Goal: Task Accomplishment & Management: Use online tool/utility

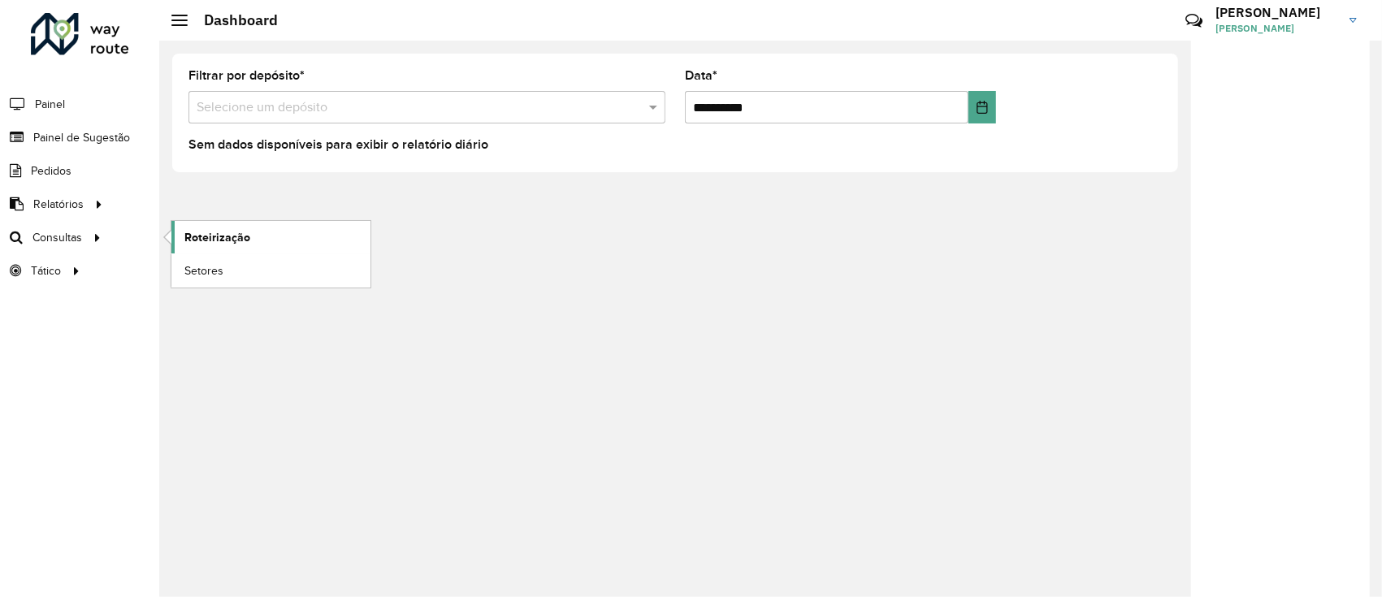
click at [280, 241] on link "Roteirização" at bounding box center [270, 237] width 199 height 33
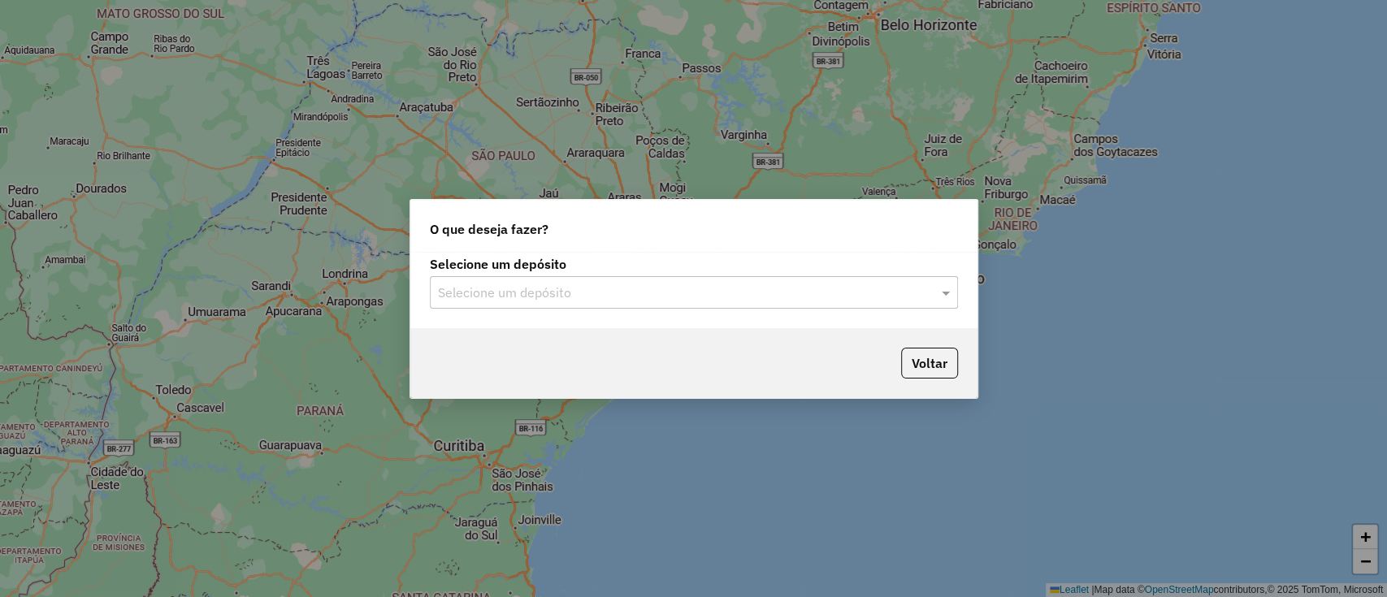
click at [700, 307] on div "Selecione um depósito Selecione um depósito" at bounding box center [693, 290] width 567 height 76
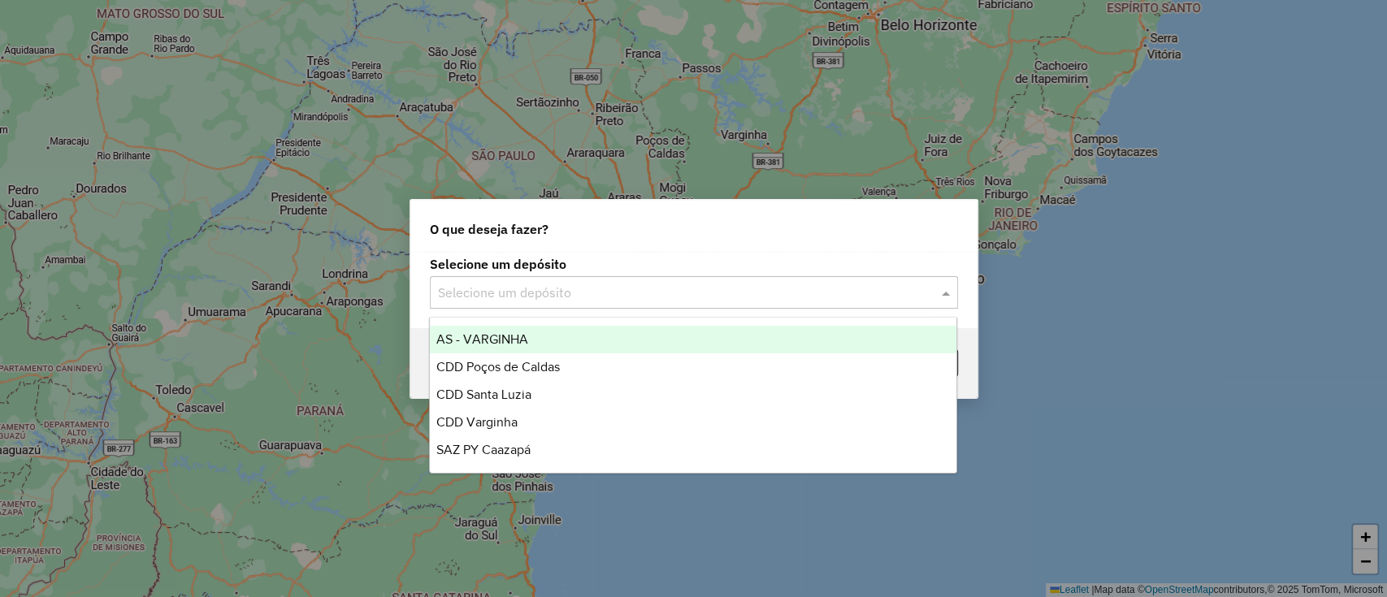
click at [663, 293] on input "text" at bounding box center [678, 294] width 480 height 20
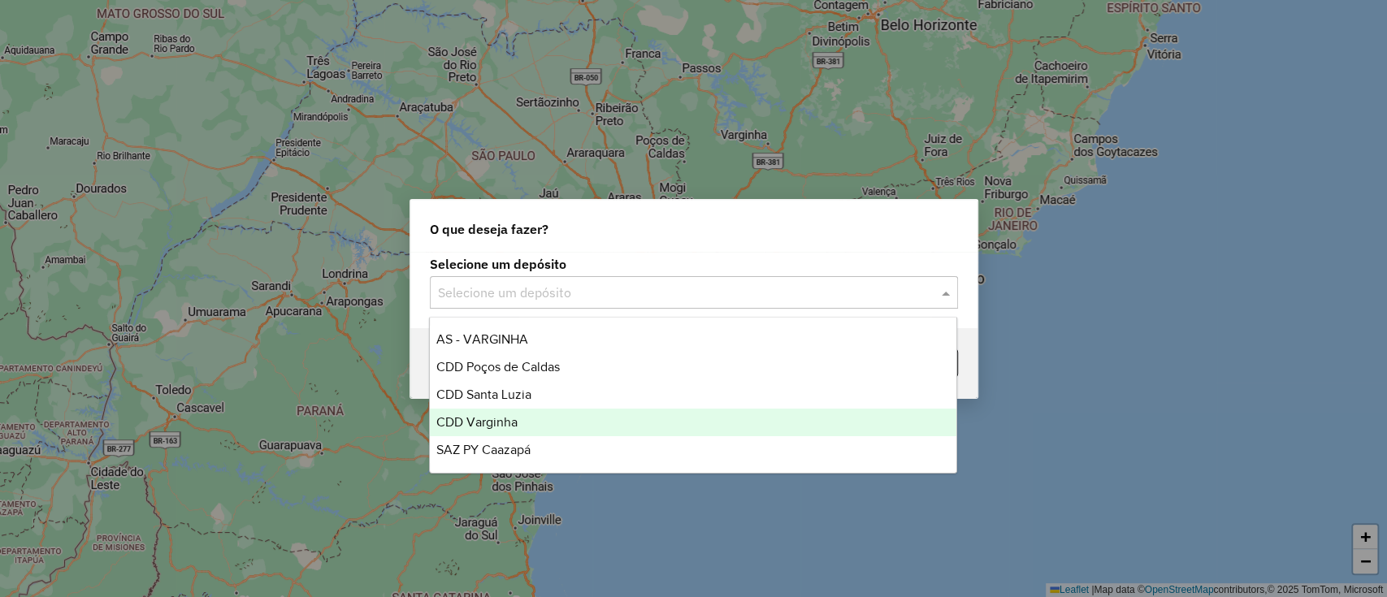
click at [629, 421] on div "CDD Varginha" at bounding box center [693, 423] width 527 height 28
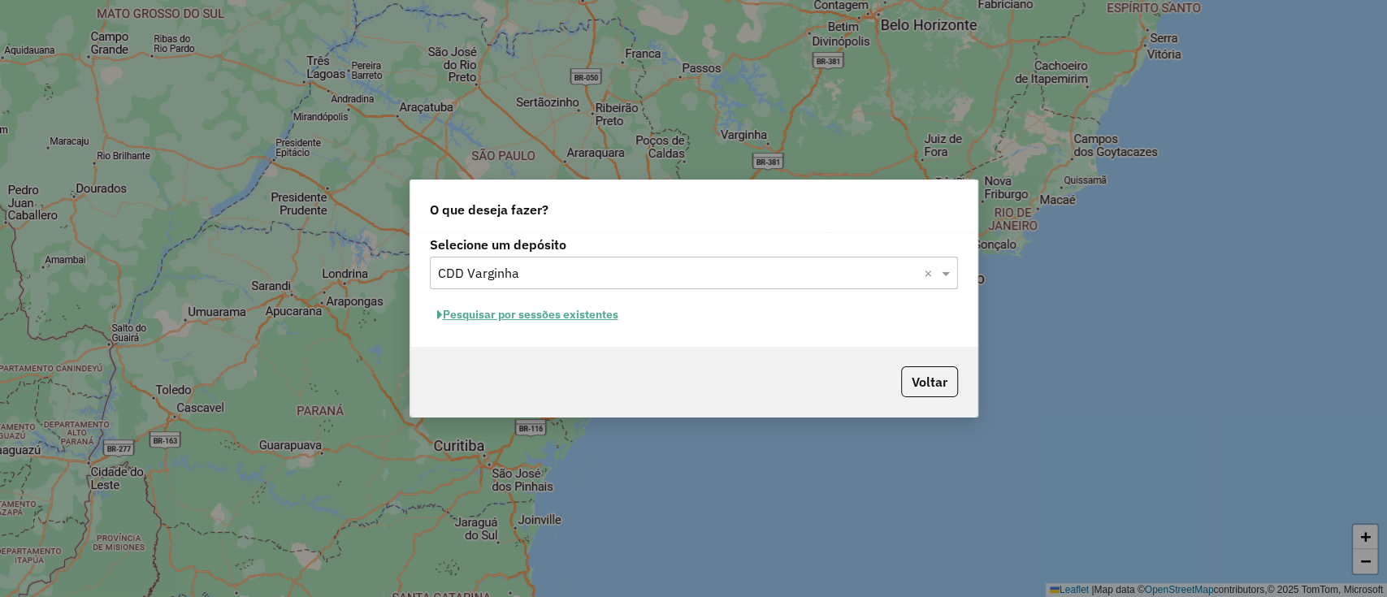
click at [594, 315] on button "Pesquisar por sessões existentes" at bounding box center [528, 314] width 196 height 25
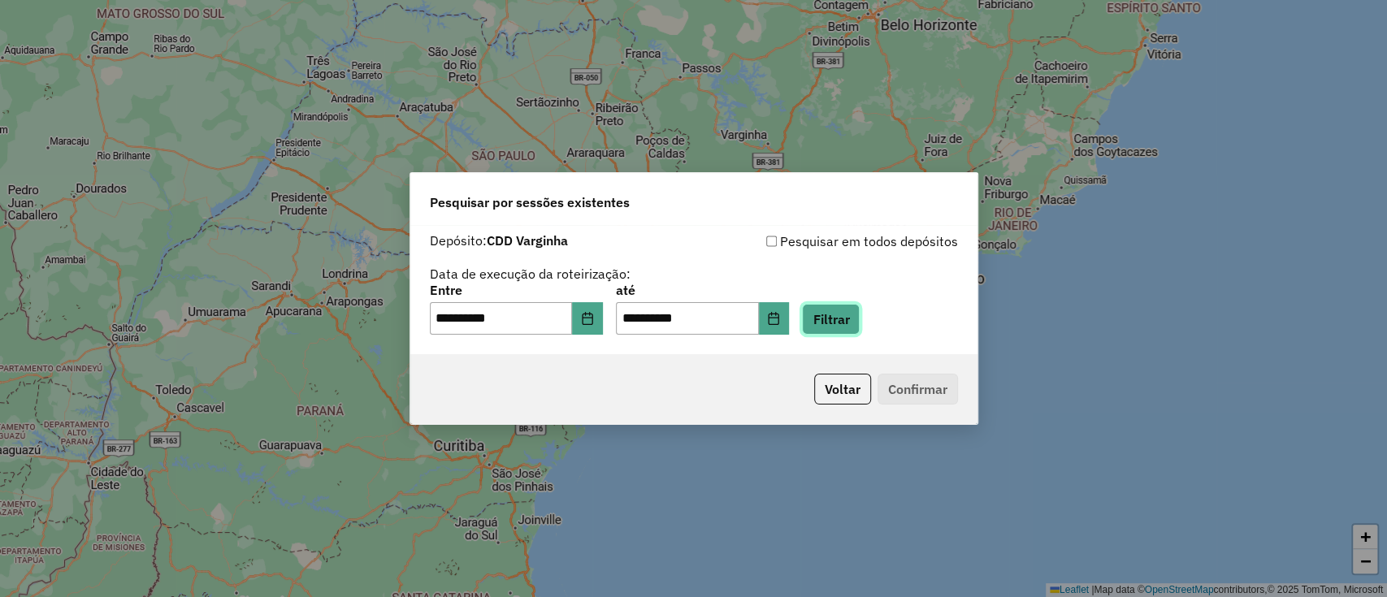
click at [840, 318] on button "Filtrar" at bounding box center [831, 319] width 58 height 31
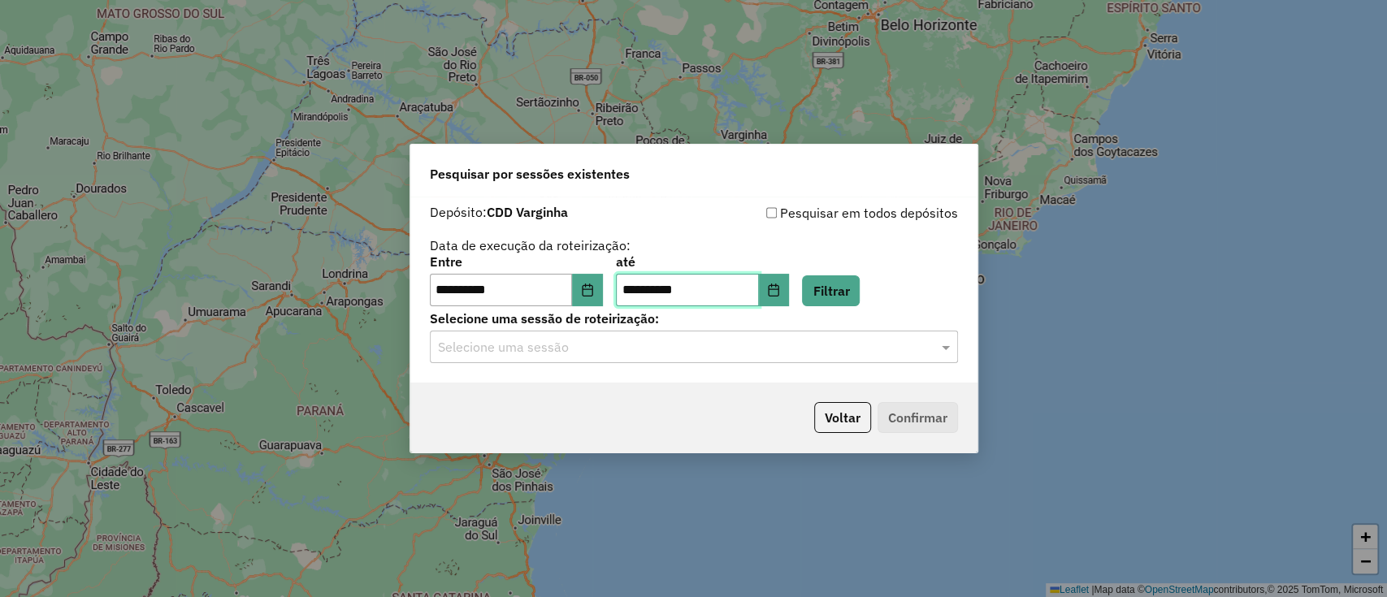
click at [741, 287] on input "**********" at bounding box center [687, 290] width 143 height 33
click at [790, 303] on button "Choose Date" at bounding box center [774, 290] width 31 height 33
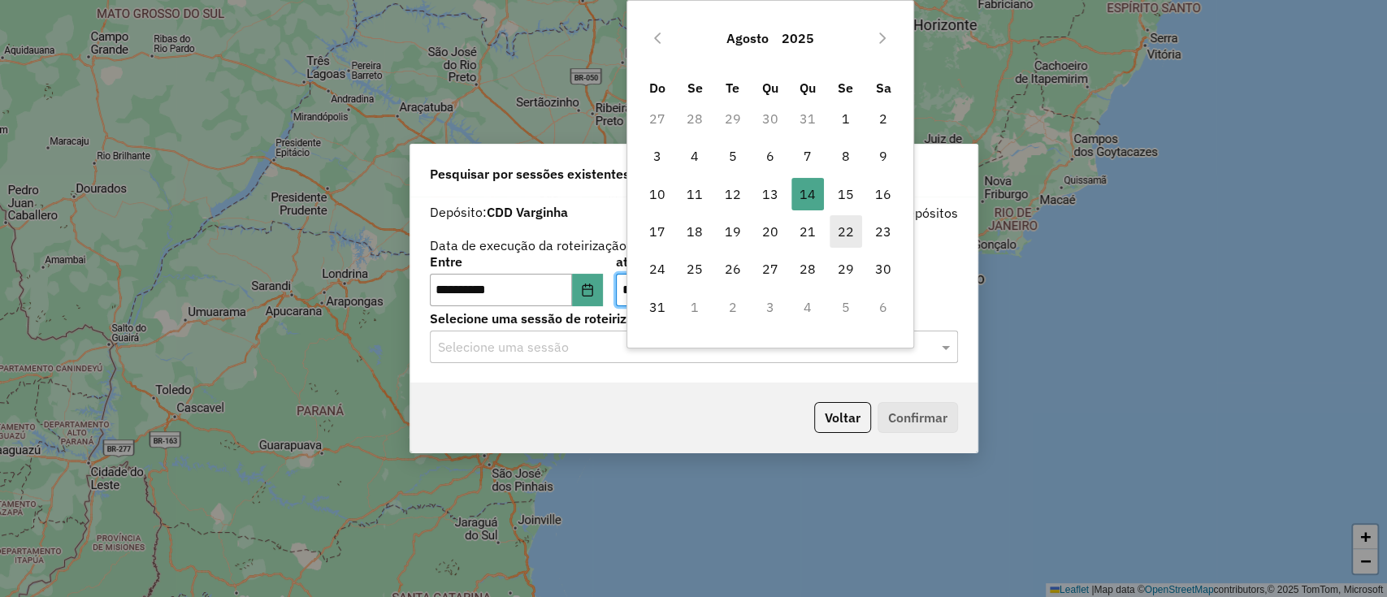
drag, startPoint x: 853, startPoint y: 193, endPoint x: 853, endPoint y: 222, distance: 29.3
click at [853, 192] on span "15" at bounding box center [846, 194] width 33 height 33
type input "**********"
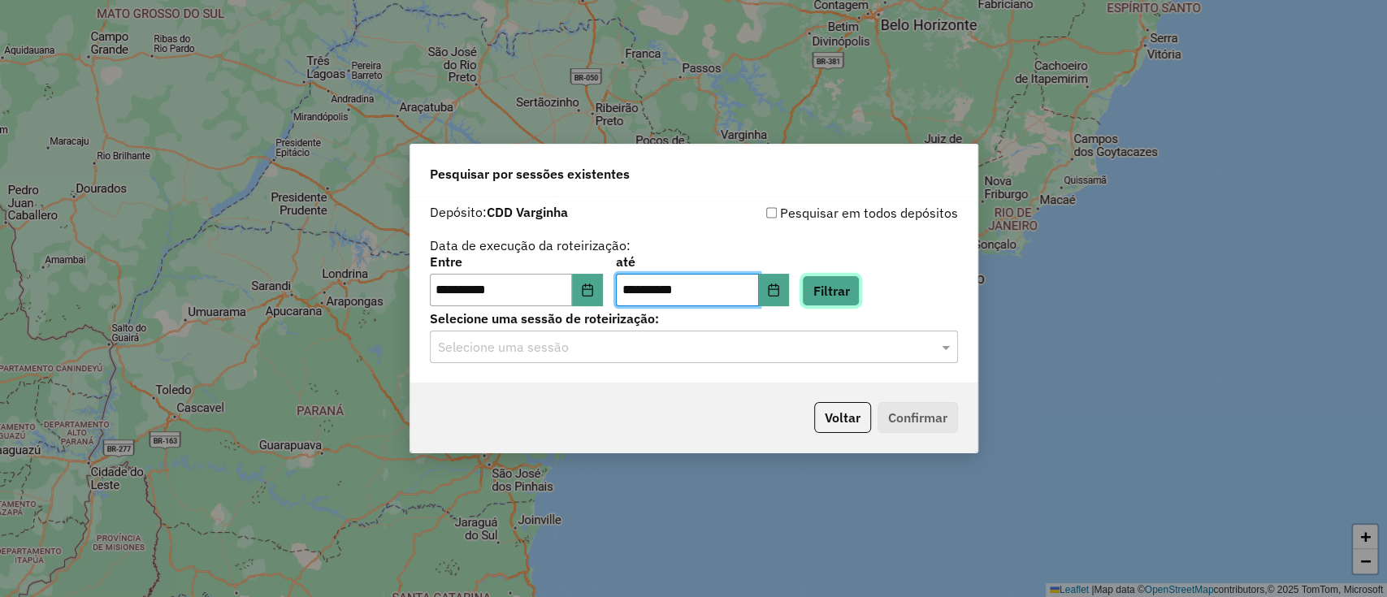
click at [858, 290] on button "Filtrar" at bounding box center [831, 291] width 58 height 31
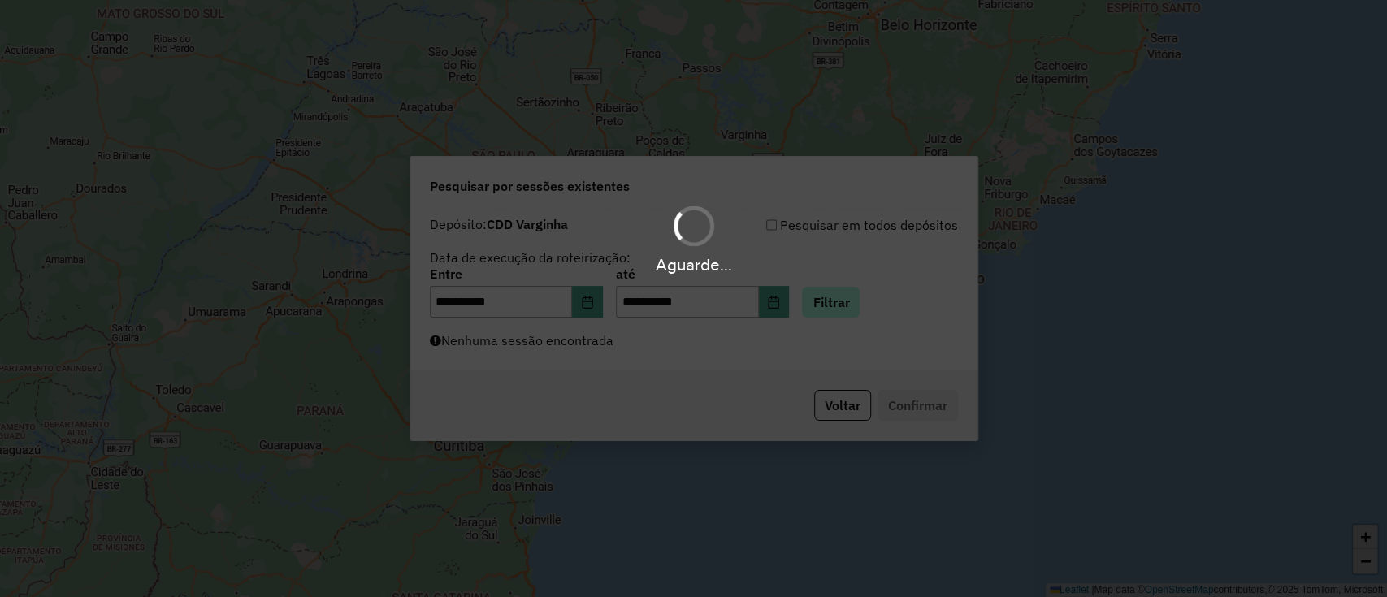
click at [858, 290] on div "Aguarde..." at bounding box center [693, 298] width 1387 height 597
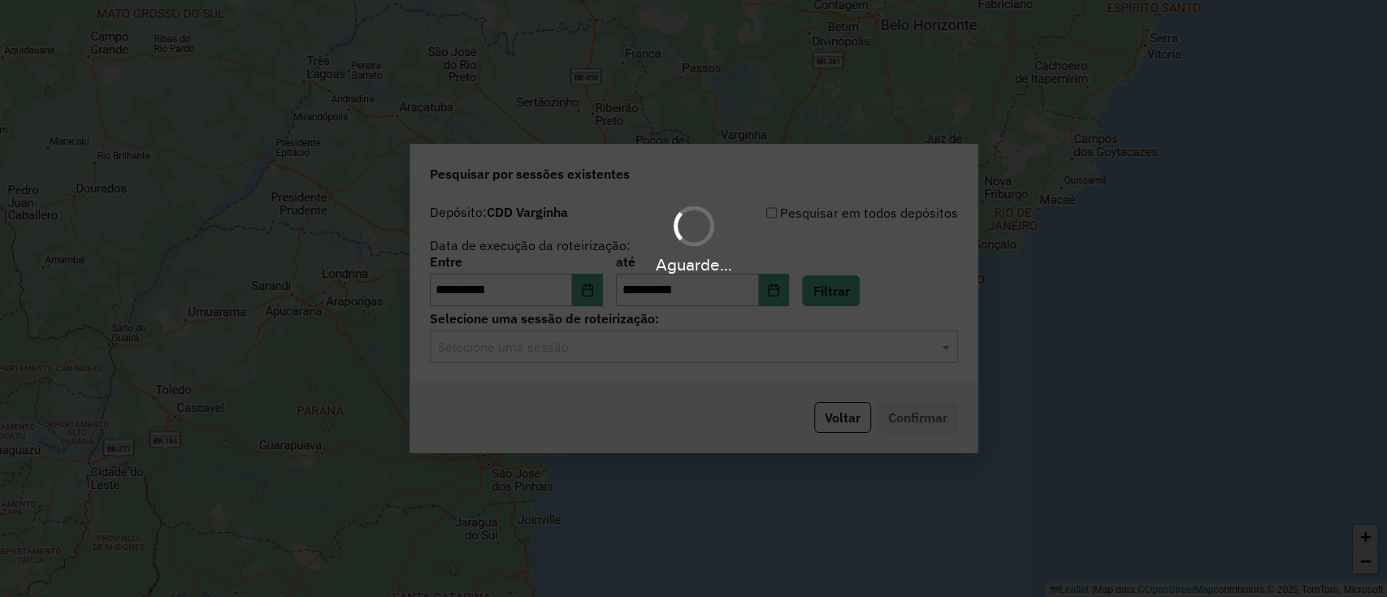
click at [648, 339] on input "text" at bounding box center [678, 348] width 480 height 20
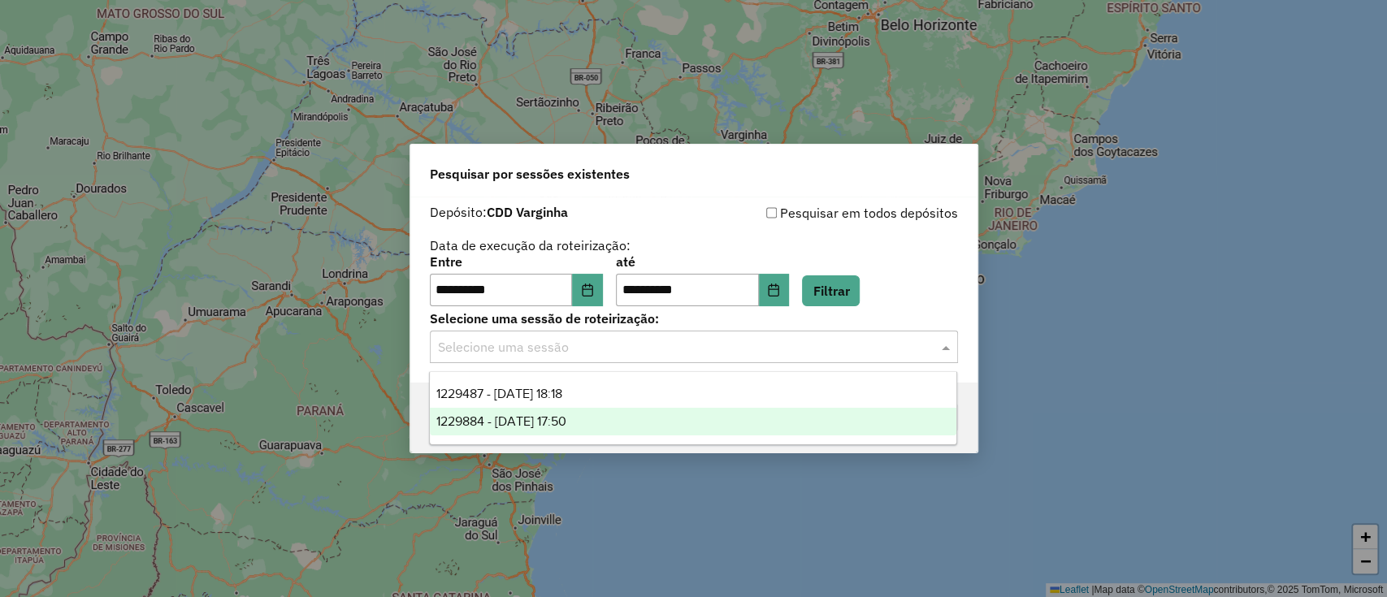
click at [650, 414] on div "1229884 - 15/08/2025 17:50" at bounding box center [693, 422] width 527 height 28
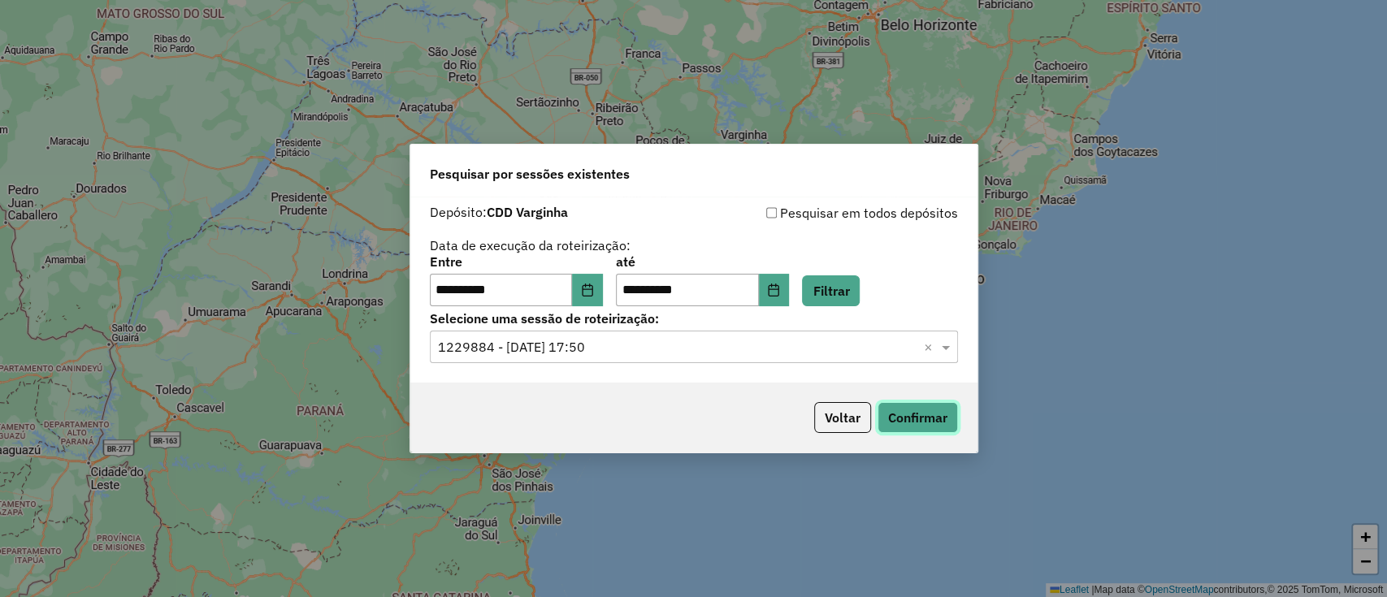
click at [901, 426] on button "Confirmar" at bounding box center [918, 417] width 80 height 31
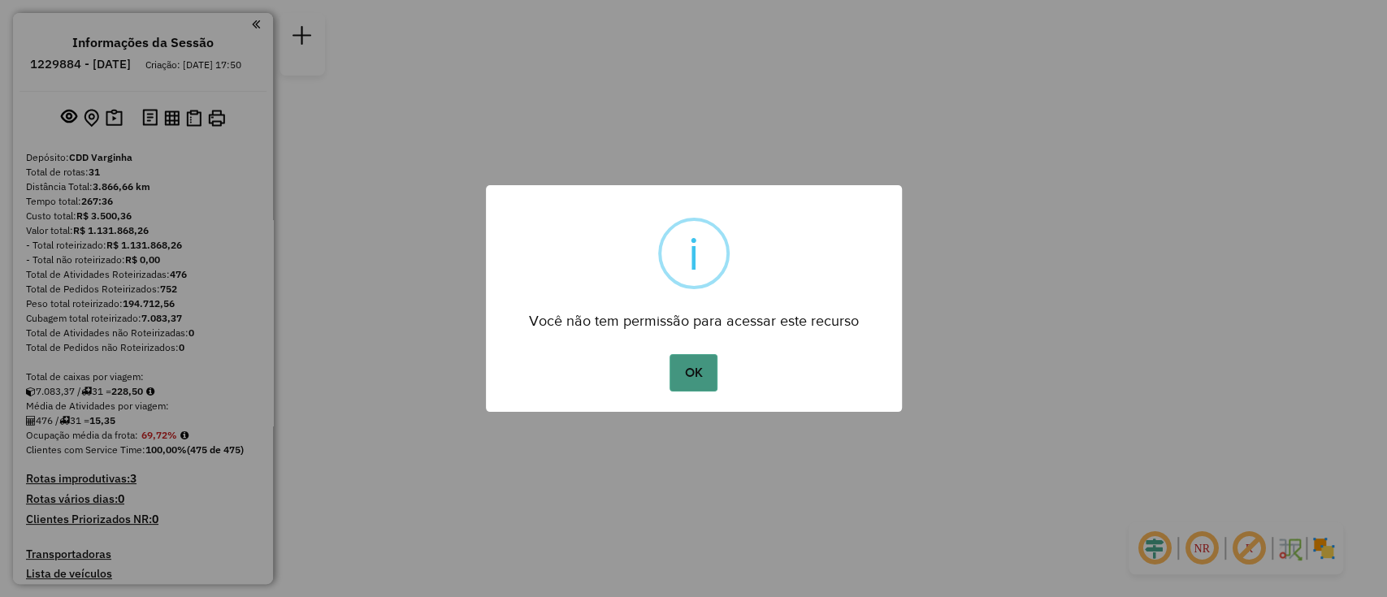
click at [695, 380] on button "OK" at bounding box center [694, 372] width 48 height 37
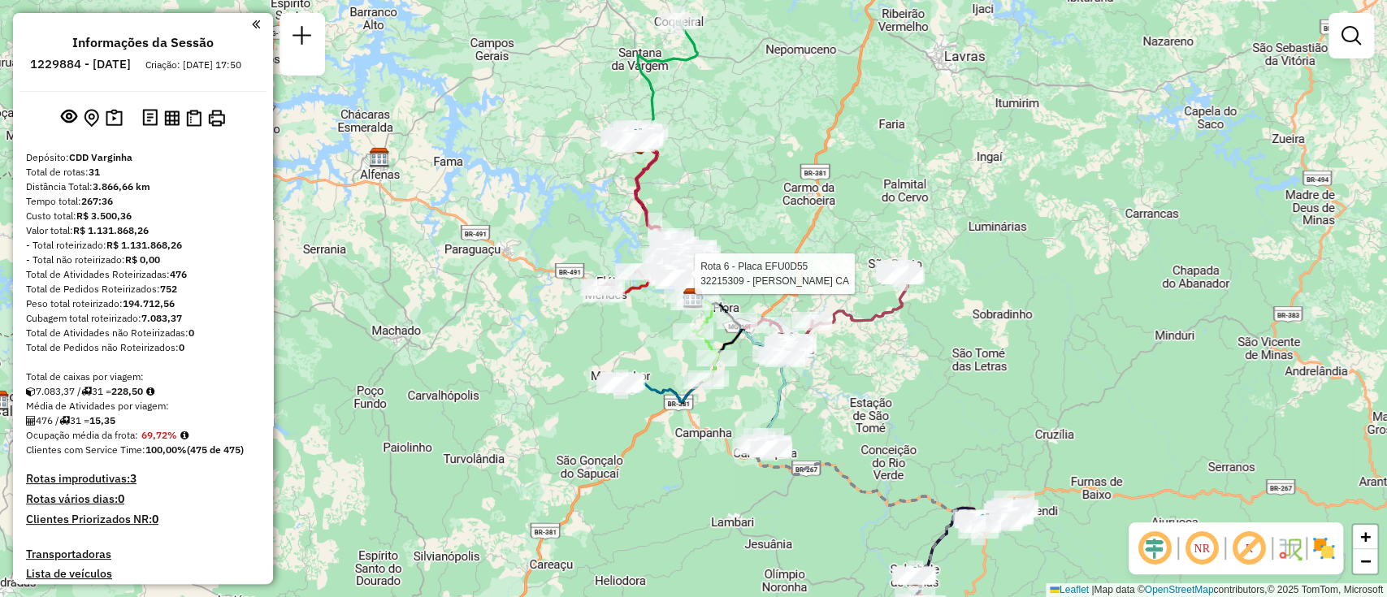
select select "**********"
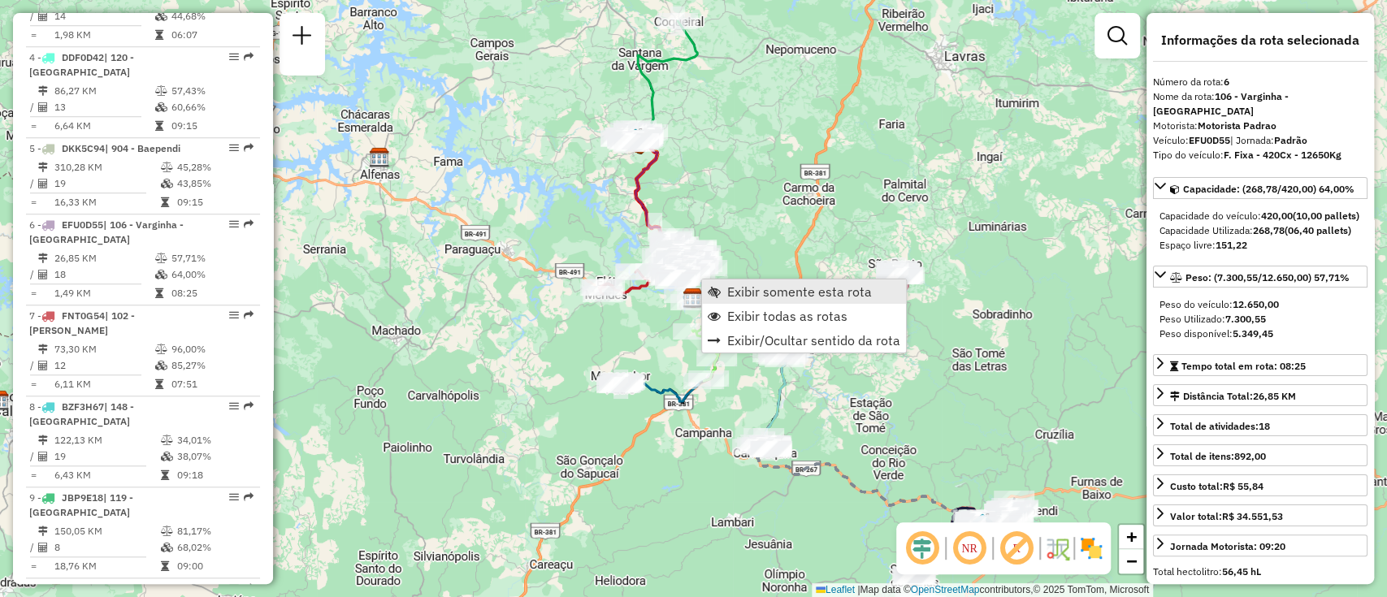
click at [727, 285] on link "Exibir somente esta rota" at bounding box center [804, 292] width 204 height 24
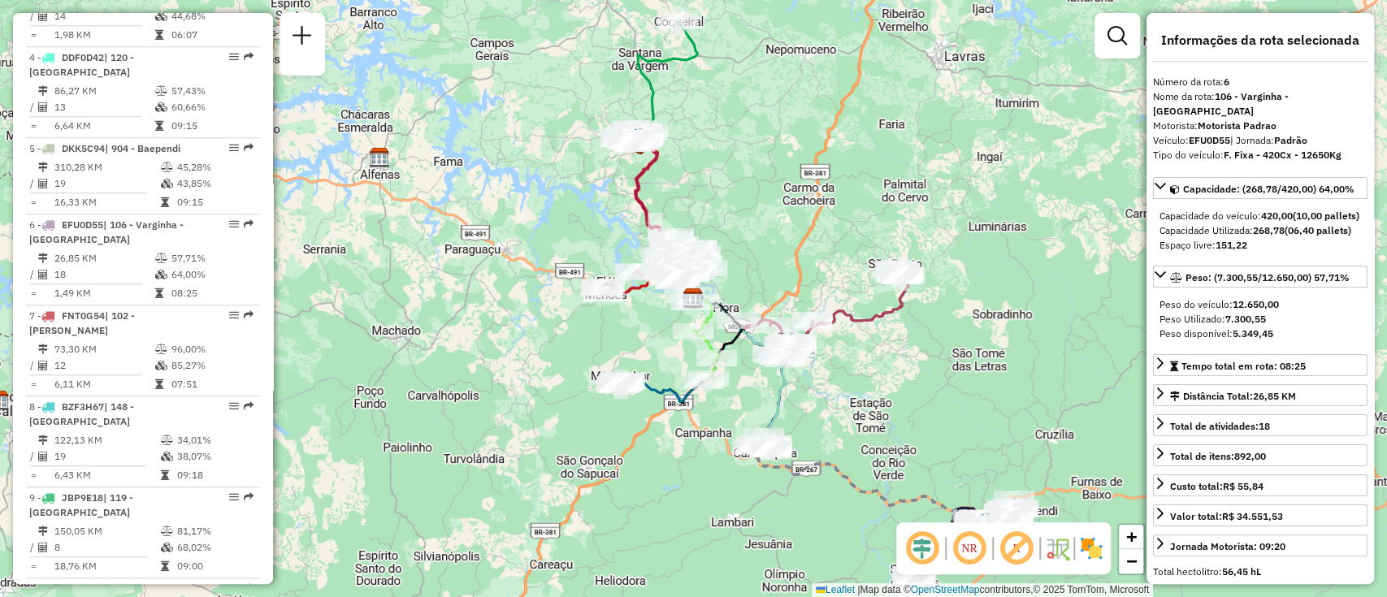
scroll to position [1077, 0]
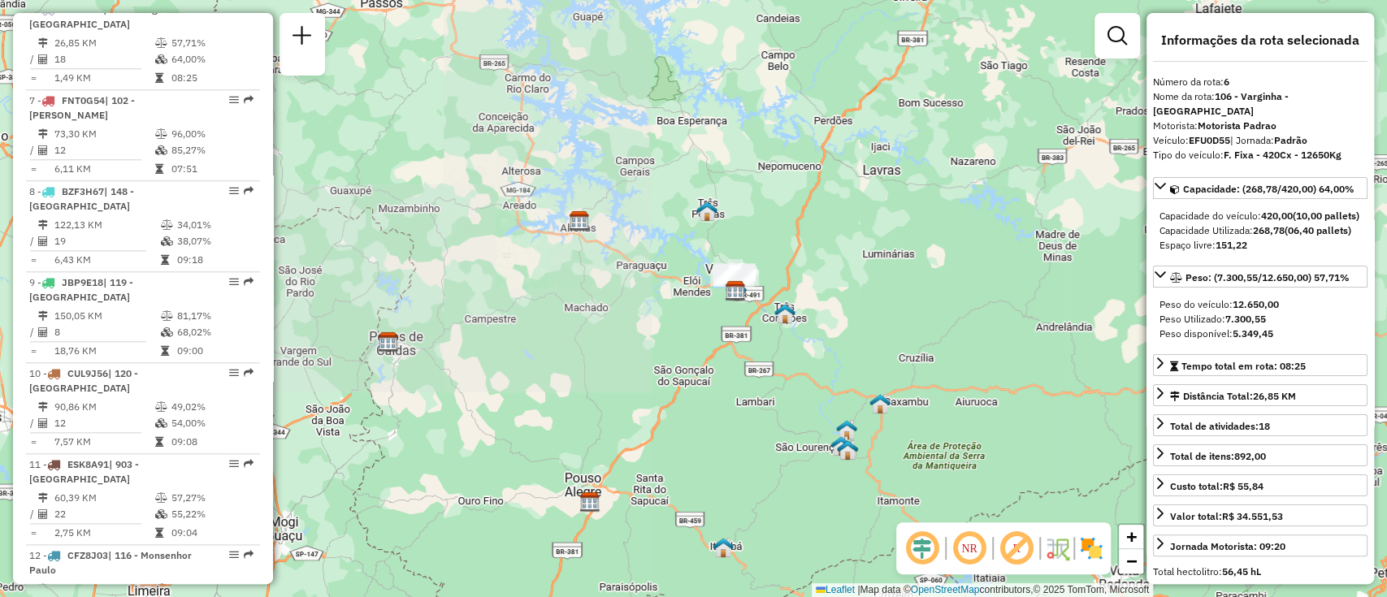
drag, startPoint x: 903, startPoint y: 289, endPoint x: 840, endPoint y: 241, distance: 80.0
click at [845, 243] on div "Janela de atendimento Grade de atendimento Capacidade Transportadoras Veículos …" at bounding box center [693, 298] width 1387 height 597
